Goal: Information Seeking & Learning: Learn about a topic

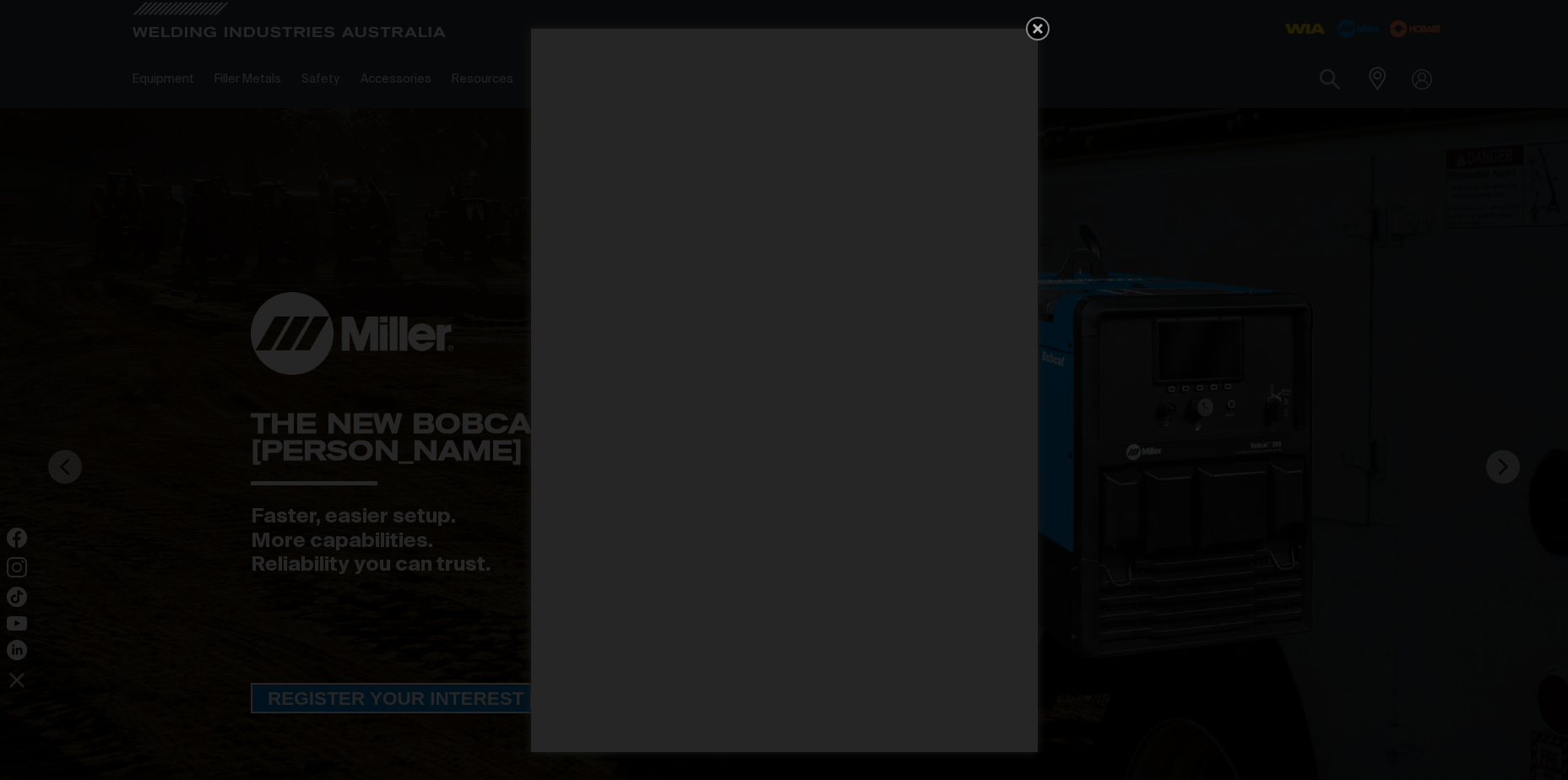
drag, startPoint x: 1035, startPoint y: 33, endPoint x: 997, endPoint y: 40, distance: 38.6
click at [1035, 33] on icon "Get 5 WIA Welding Guides Free!" at bounding box center [1037, 28] width 20 height 20
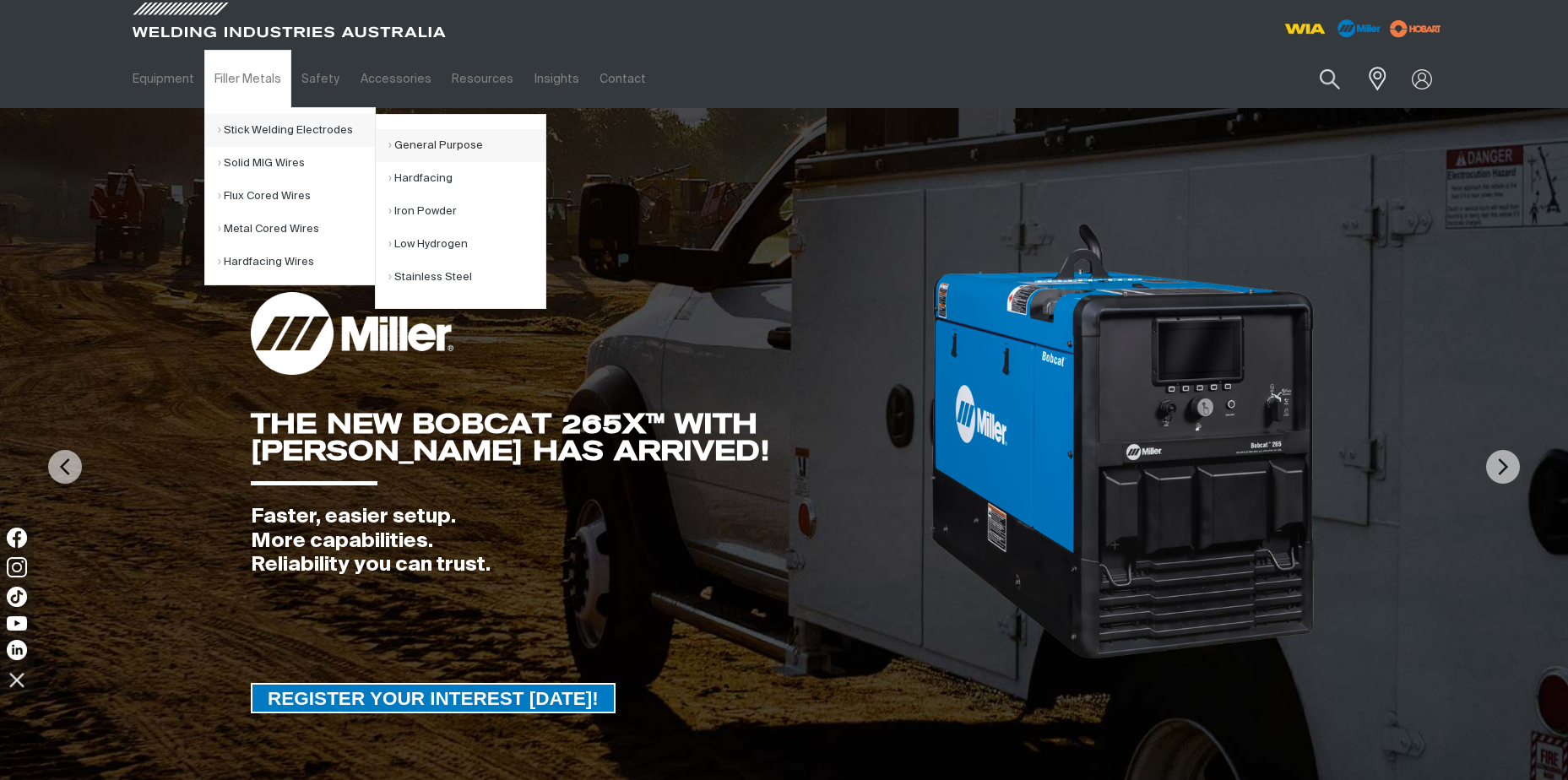
click at [428, 146] on link "General Purpose" at bounding box center [467, 146] width 157 height 33
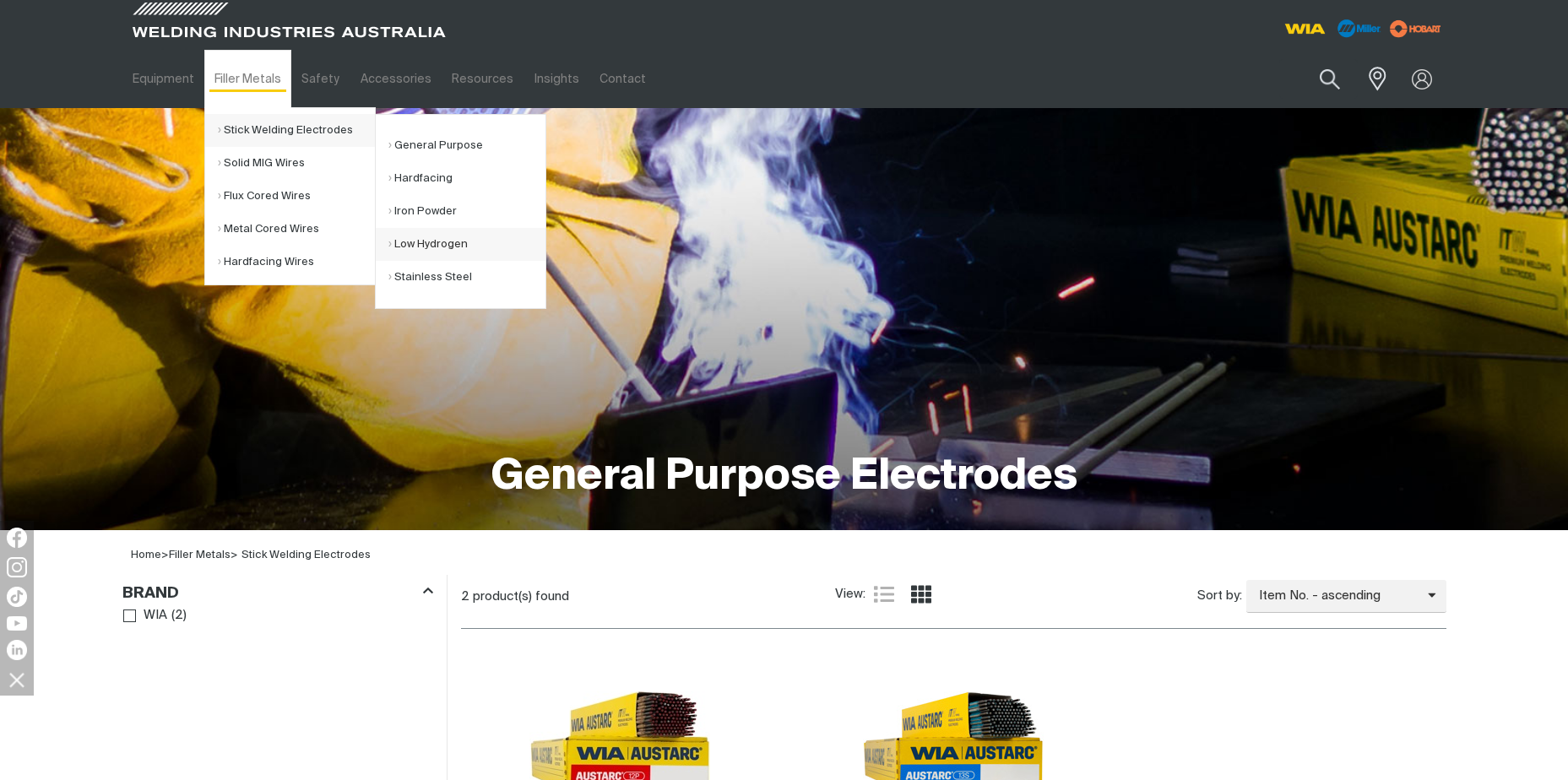
click at [442, 240] on link "Low Hydrogen" at bounding box center [467, 244] width 157 height 33
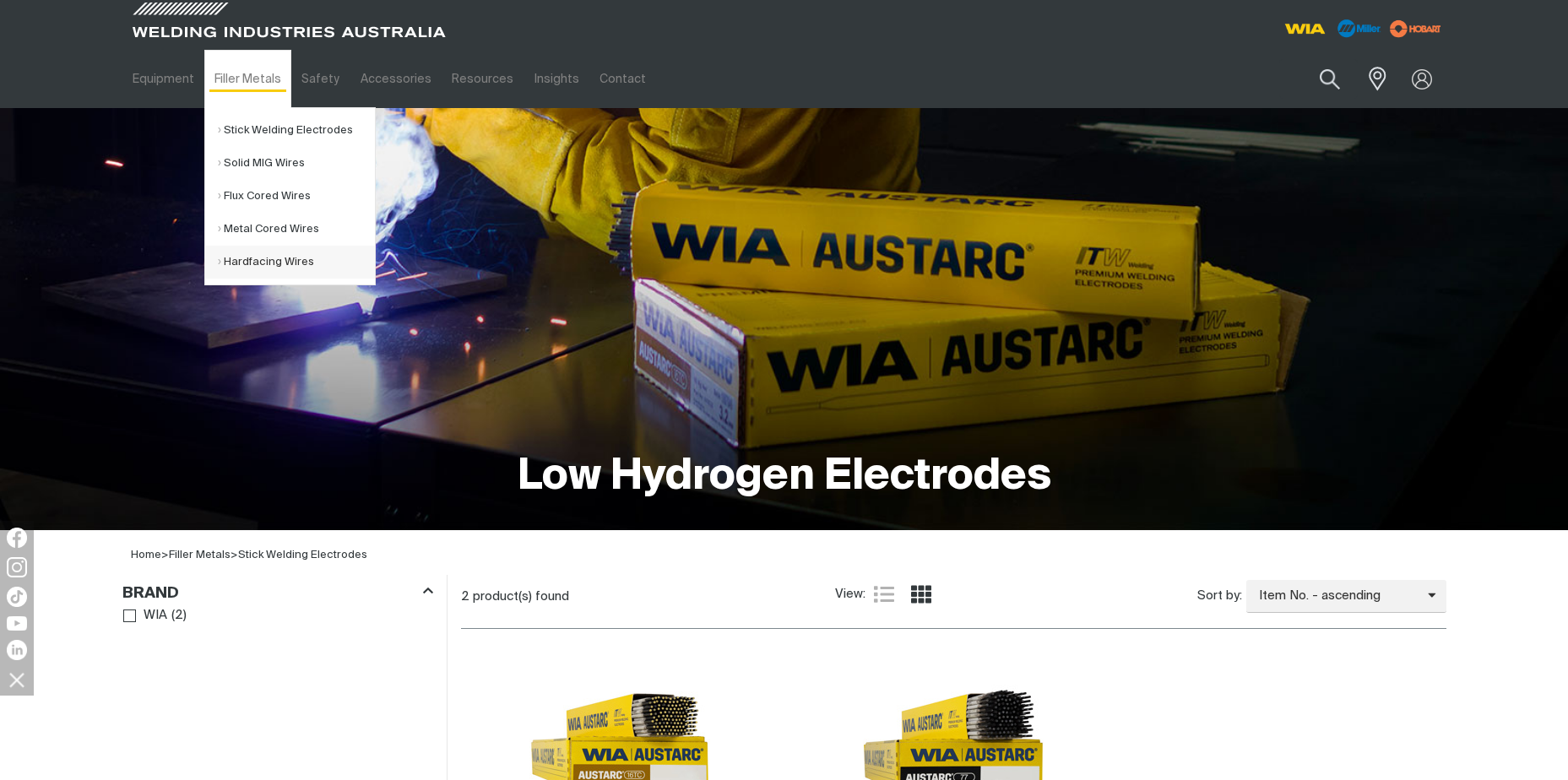
click at [277, 264] on link "Hardfacing Wires" at bounding box center [297, 263] width 157 height 33
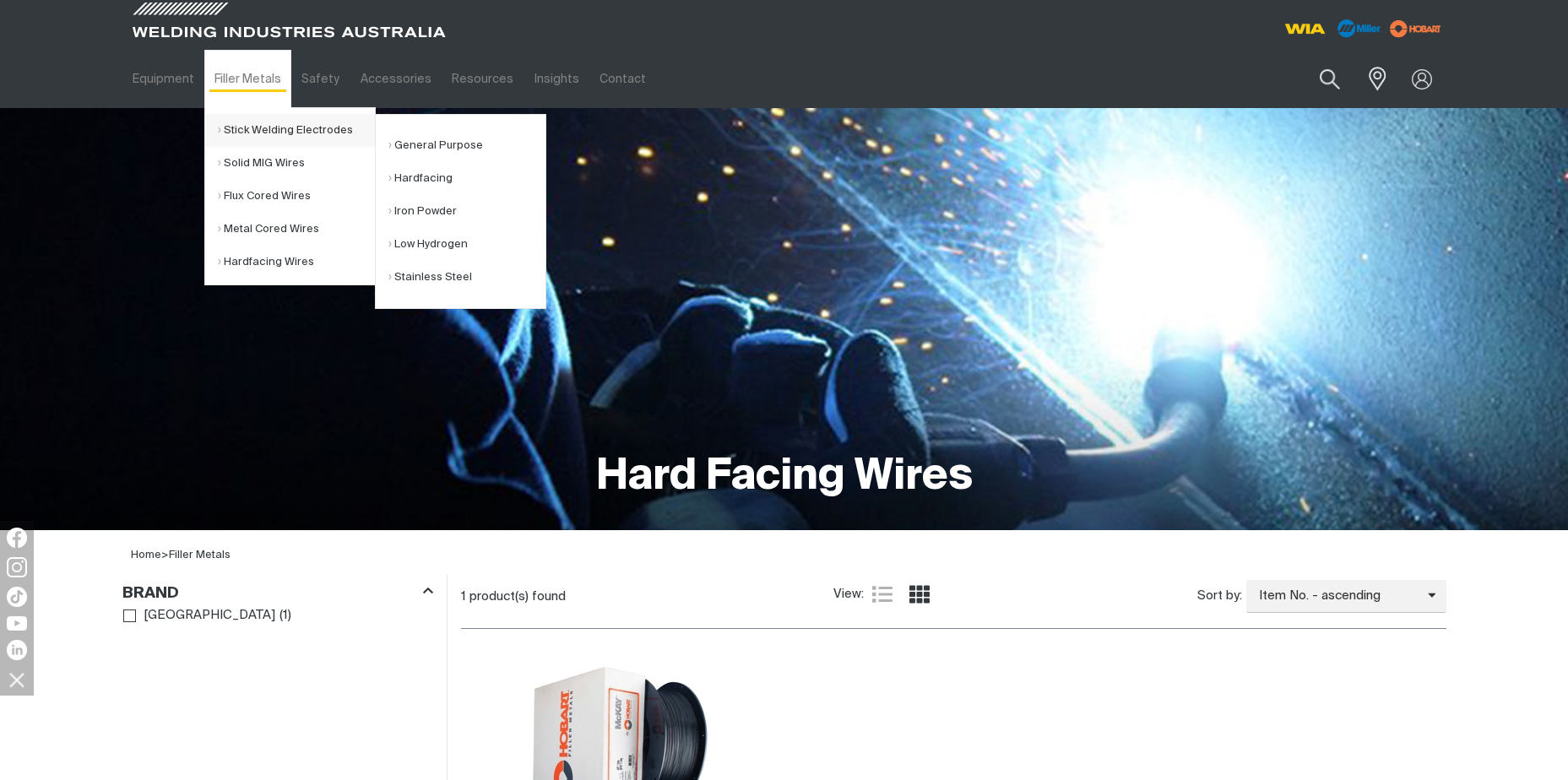
click at [257, 125] on link "Stick Welding Electrodes" at bounding box center [297, 131] width 157 height 33
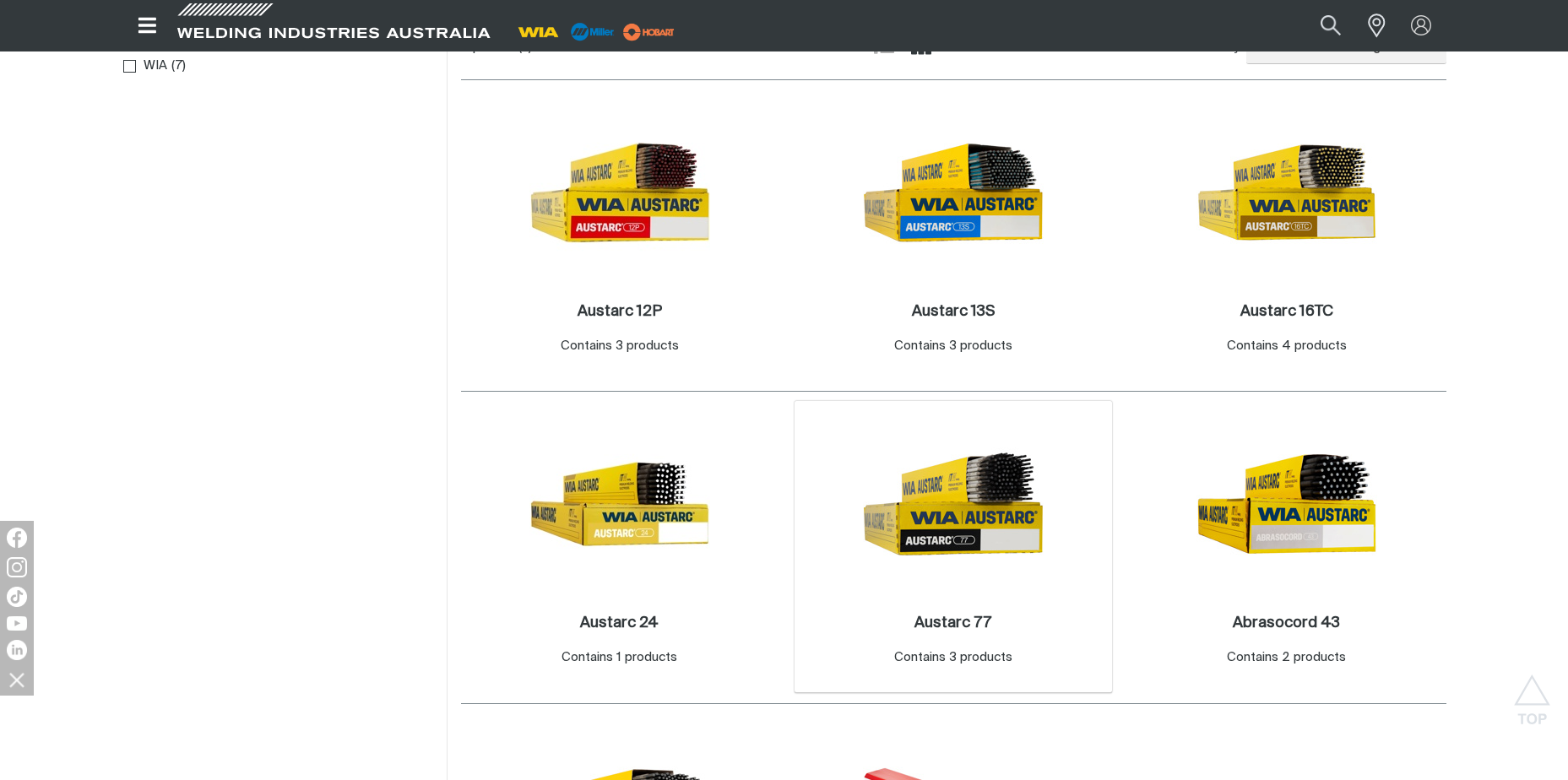
scroll to position [845, 0]
click at [1248, 182] on img at bounding box center [1286, 193] width 181 height 181
